Goal: Transaction & Acquisition: Purchase product/service

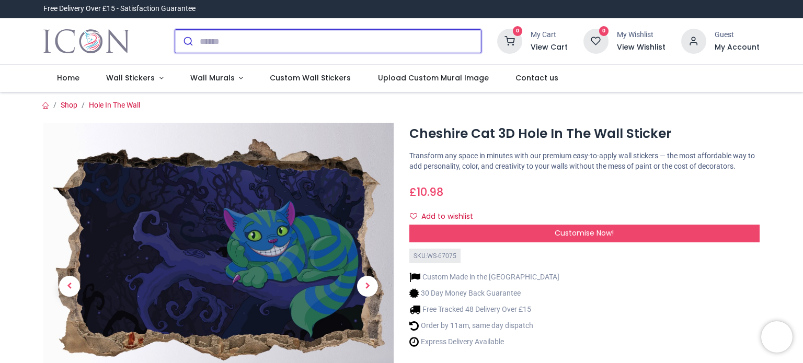
click at [201, 43] on input "search" at bounding box center [340, 41] width 281 height 23
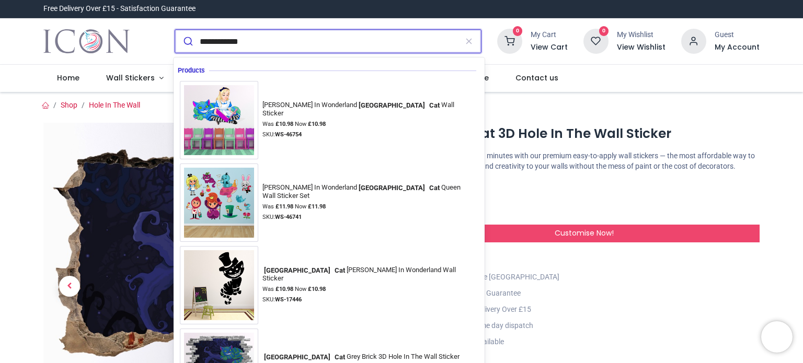
type input "**********"
click at [175, 30] on button "submit" at bounding box center [187, 41] width 25 height 23
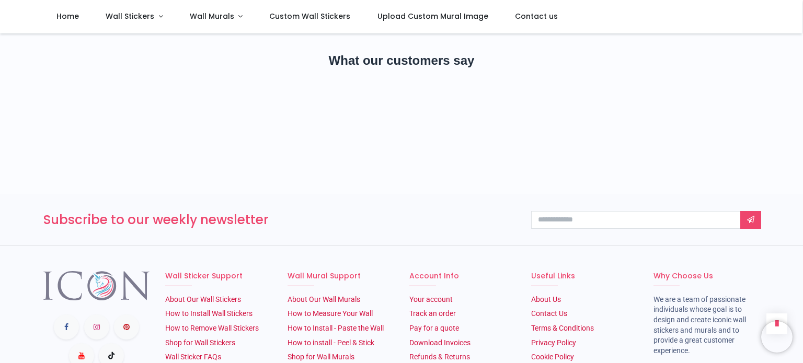
scroll to position [607, 0]
